Goal: Task Accomplishment & Management: Manage account settings

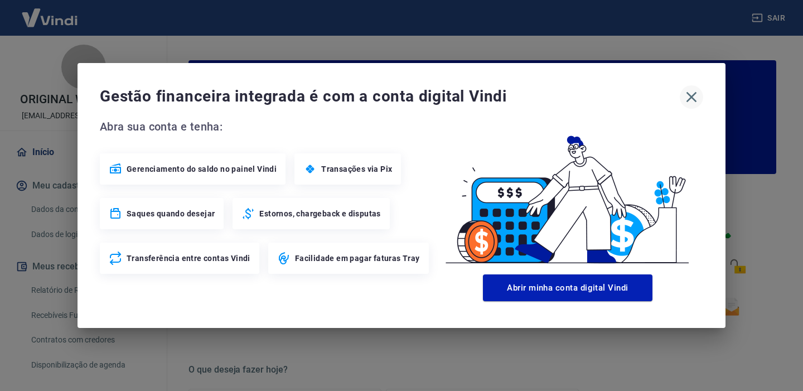
click at [693, 99] on icon "button" at bounding box center [691, 97] width 11 height 11
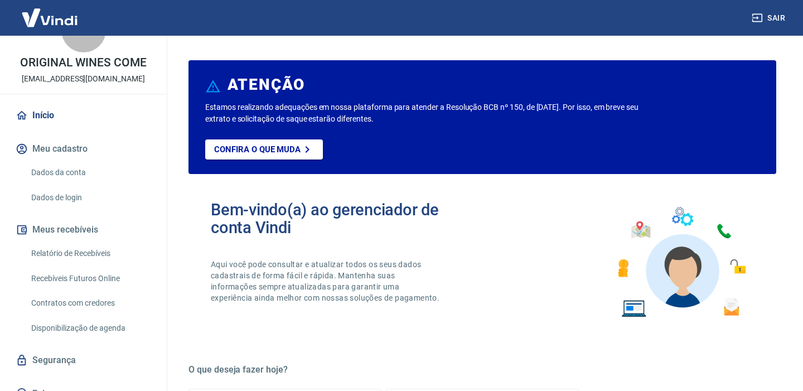
scroll to position [52, 0]
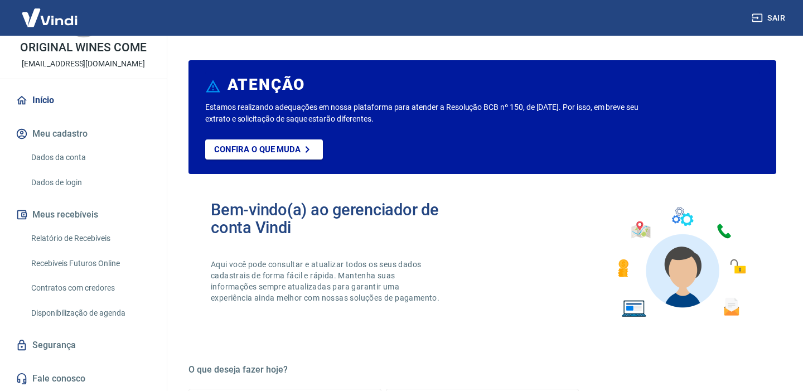
click at [94, 239] on link "Relatório de Recebíveis" at bounding box center [90, 238] width 127 height 23
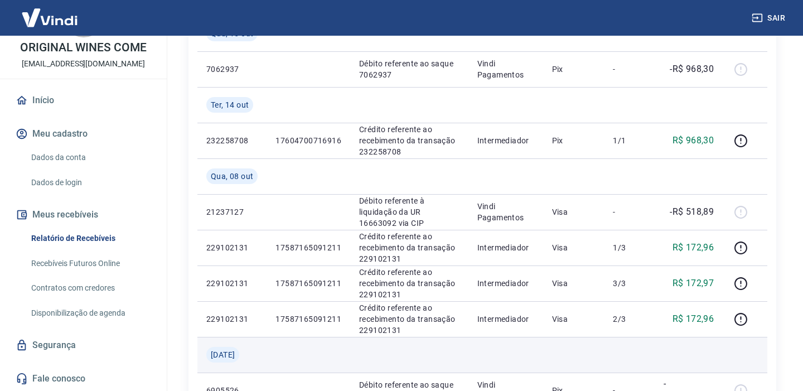
scroll to position [207, 0]
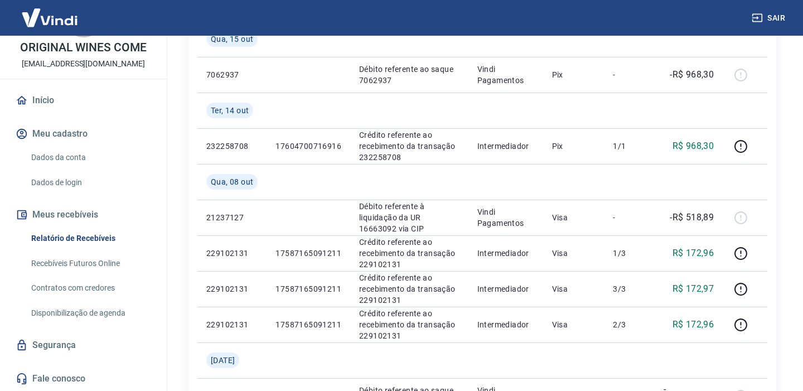
click at [127, 262] on link "Recebíveis Futuros Online" at bounding box center [90, 263] width 127 height 23
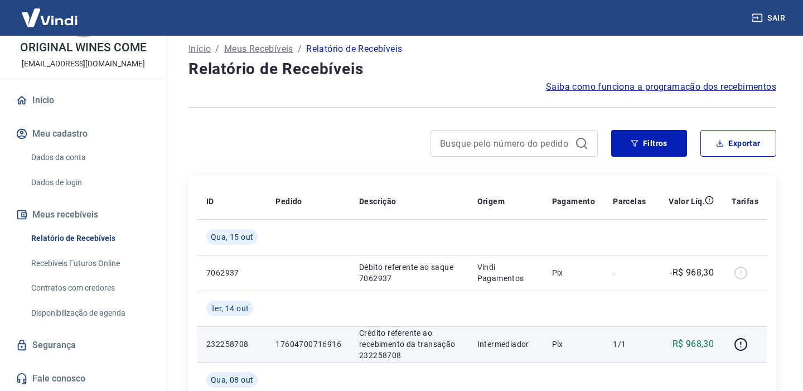
scroll to position [0, 0]
